Goal: Task Accomplishment & Management: Manage account settings

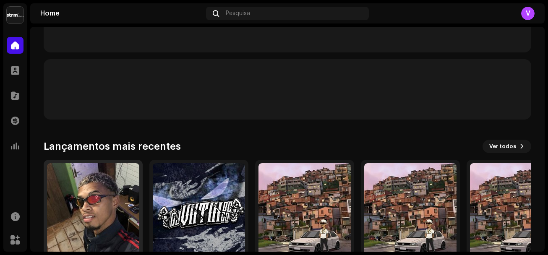
scroll to position [242, 0]
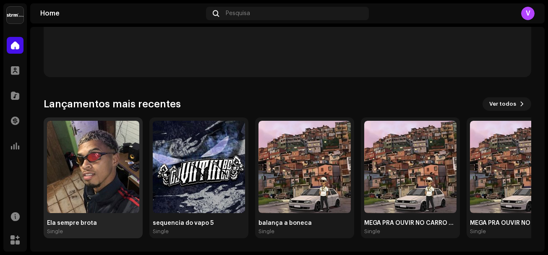
click at [105, 170] on img at bounding box center [93, 167] width 92 height 92
click at [105, 169] on img at bounding box center [93, 167] width 92 height 92
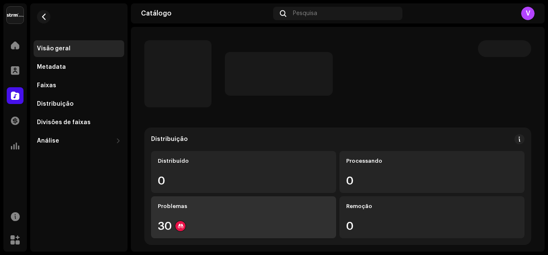
click at [174, 220] on div "Problemas 30" at bounding box center [243, 218] width 185 height 42
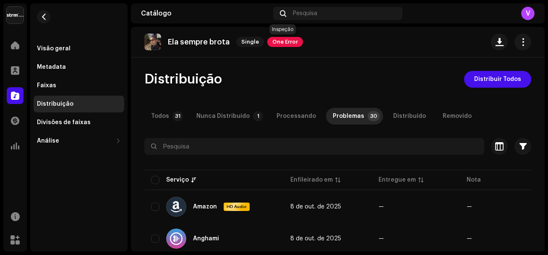
click at [289, 42] on span "One Error" at bounding box center [286, 42] width 36 height 10
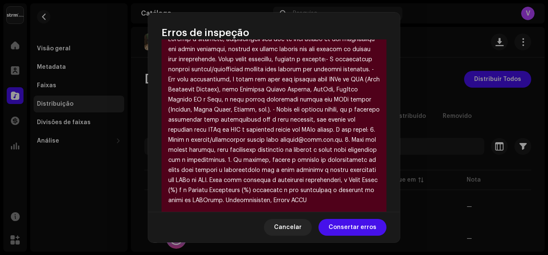
scroll to position [298, 0]
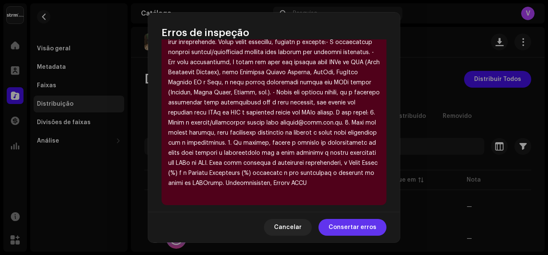
click at [349, 224] on span "Consertar erros" at bounding box center [353, 227] width 48 height 17
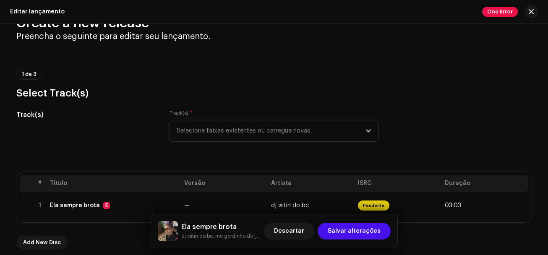
scroll to position [42, 0]
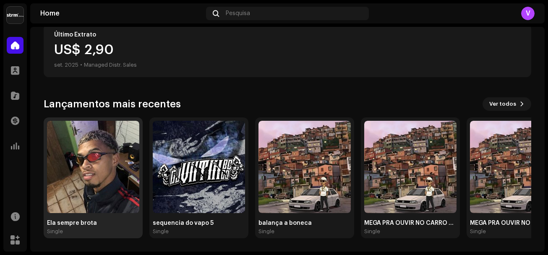
click at [104, 178] on img at bounding box center [93, 167] width 92 height 92
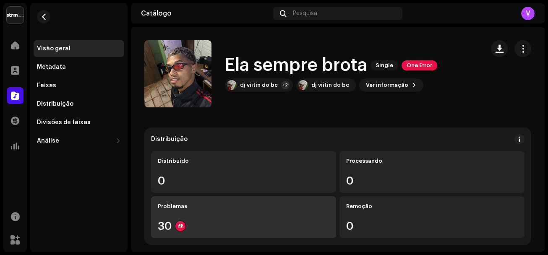
click at [184, 215] on div "Problemas 30" at bounding box center [243, 218] width 185 height 42
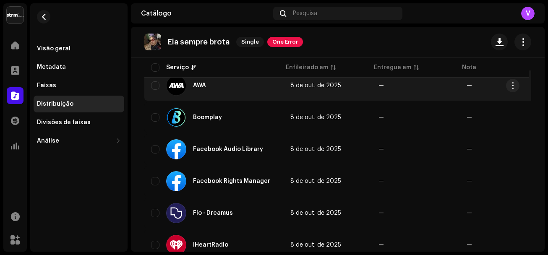
scroll to position [252, 0]
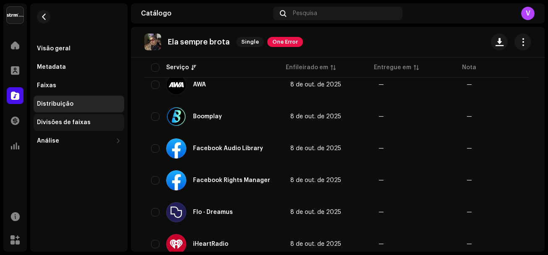
click at [80, 126] on div "Divisões de faixas" at bounding box center [64, 122] width 54 height 7
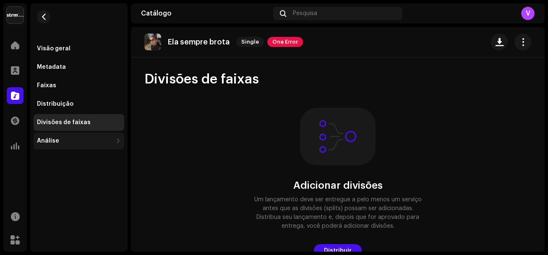
click at [75, 142] on div "Análise" at bounding box center [75, 141] width 76 height 7
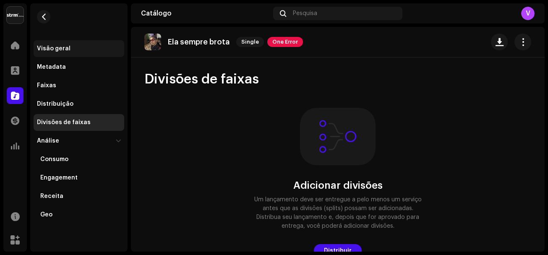
click at [55, 48] on div "Visão geral" at bounding box center [54, 48] width 34 height 7
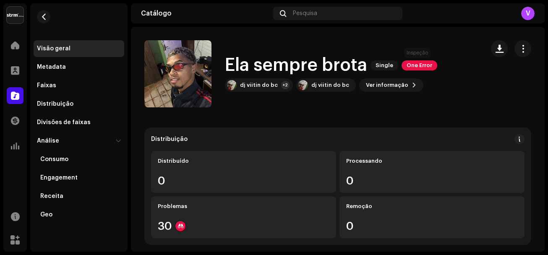
click at [415, 68] on span "One Error" at bounding box center [420, 65] width 36 height 10
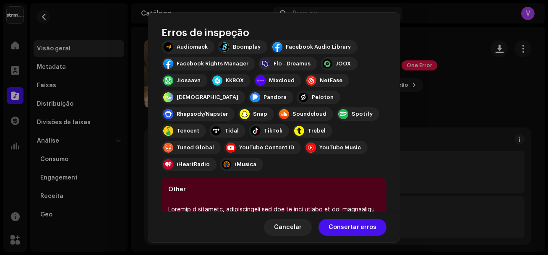
scroll to position [126, 0]
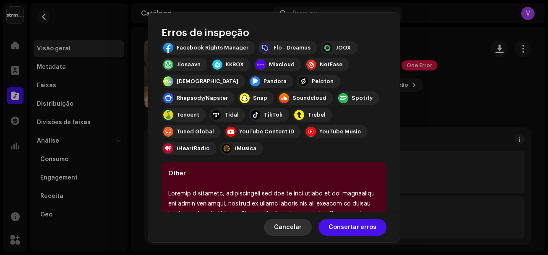
click at [295, 228] on span "Cancelar" at bounding box center [288, 227] width 28 height 17
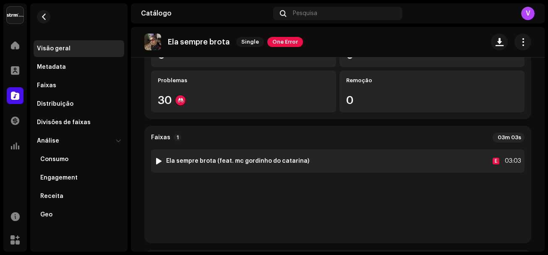
click at [224, 158] on strong "Ela sempre brota (feat. mc gordinho do catarina)" at bounding box center [237, 161] width 143 height 7
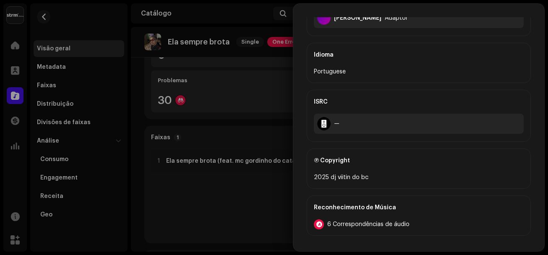
scroll to position [420, 0]
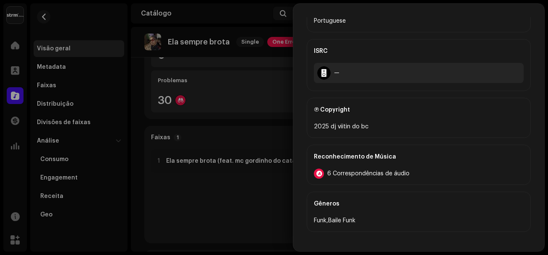
click at [352, 178] on div "6 Correspondências de áudio" at bounding box center [419, 174] width 210 height 10
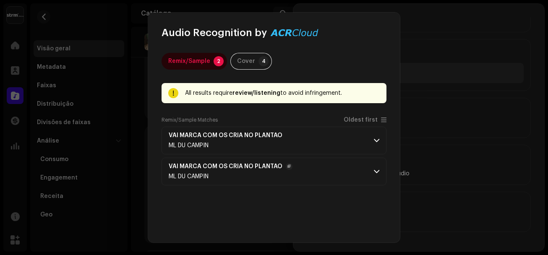
click at [229, 172] on div "VAI MARCA COM OS CRIA NO PLANTAO ML DU CAMPIN" at bounding box center [231, 171] width 124 height 17
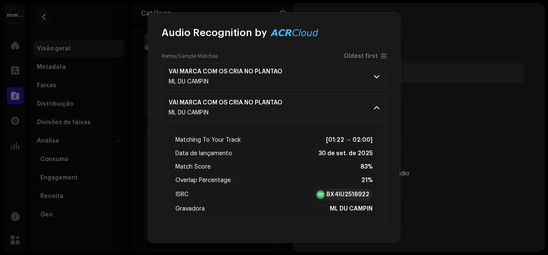
scroll to position [78, 0]
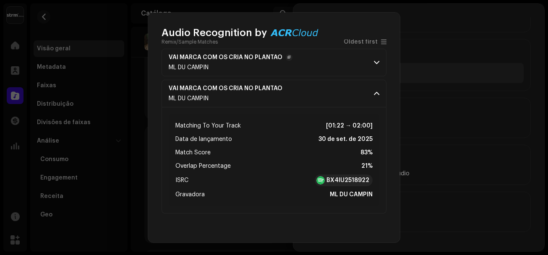
click at [249, 69] on div "ML DU CAMPIN" at bounding box center [231, 67] width 124 height 7
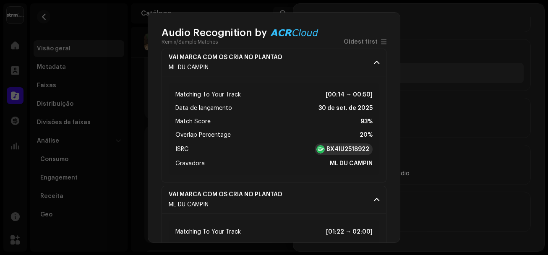
click at [328, 152] on strong "BX4IU2518922" at bounding box center [348, 149] width 43 height 8
click at [289, 57] on span "button" at bounding box center [289, 57] width 3 height 7
